Goal: Find specific page/section: Find specific page/section

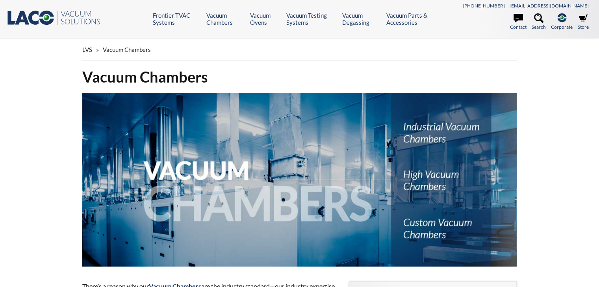
select select "Language Translate Widget"
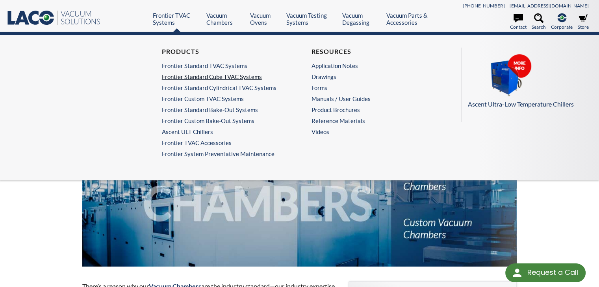
click at [203, 77] on link "Frontier Standard Cube TVAC Systems" at bounding box center [223, 76] width 122 height 7
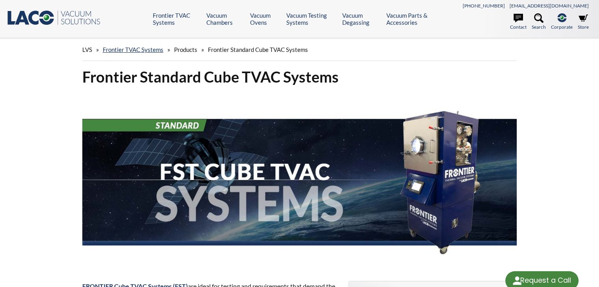
select select "Language Translate Widget"
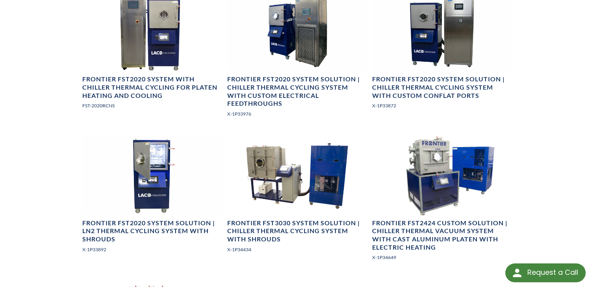
scroll to position [591, 0]
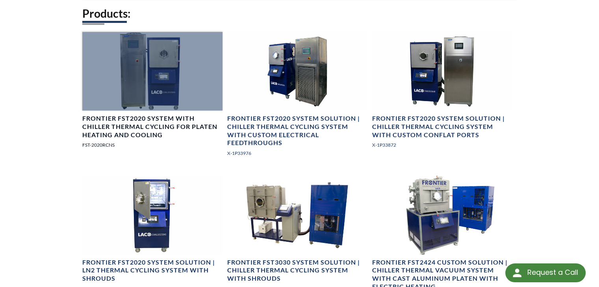
click at [174, 102] on div at bounding box center [152, 71] width 140 height 79
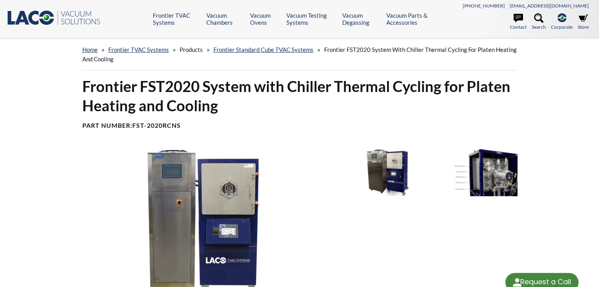
select select "Language Translate Widget"
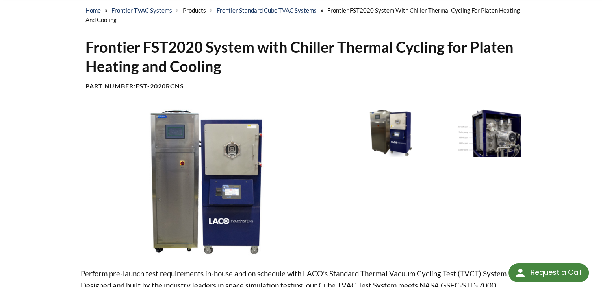
scroll to position [79, 0]
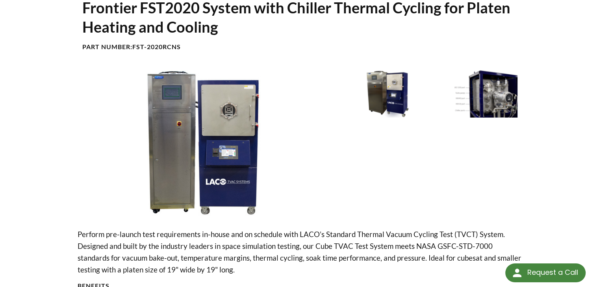
click at [187, 163] on img at bounding box center [208, 143] width 260 height 146
